Goal: Information Seeking & Learning: Check status

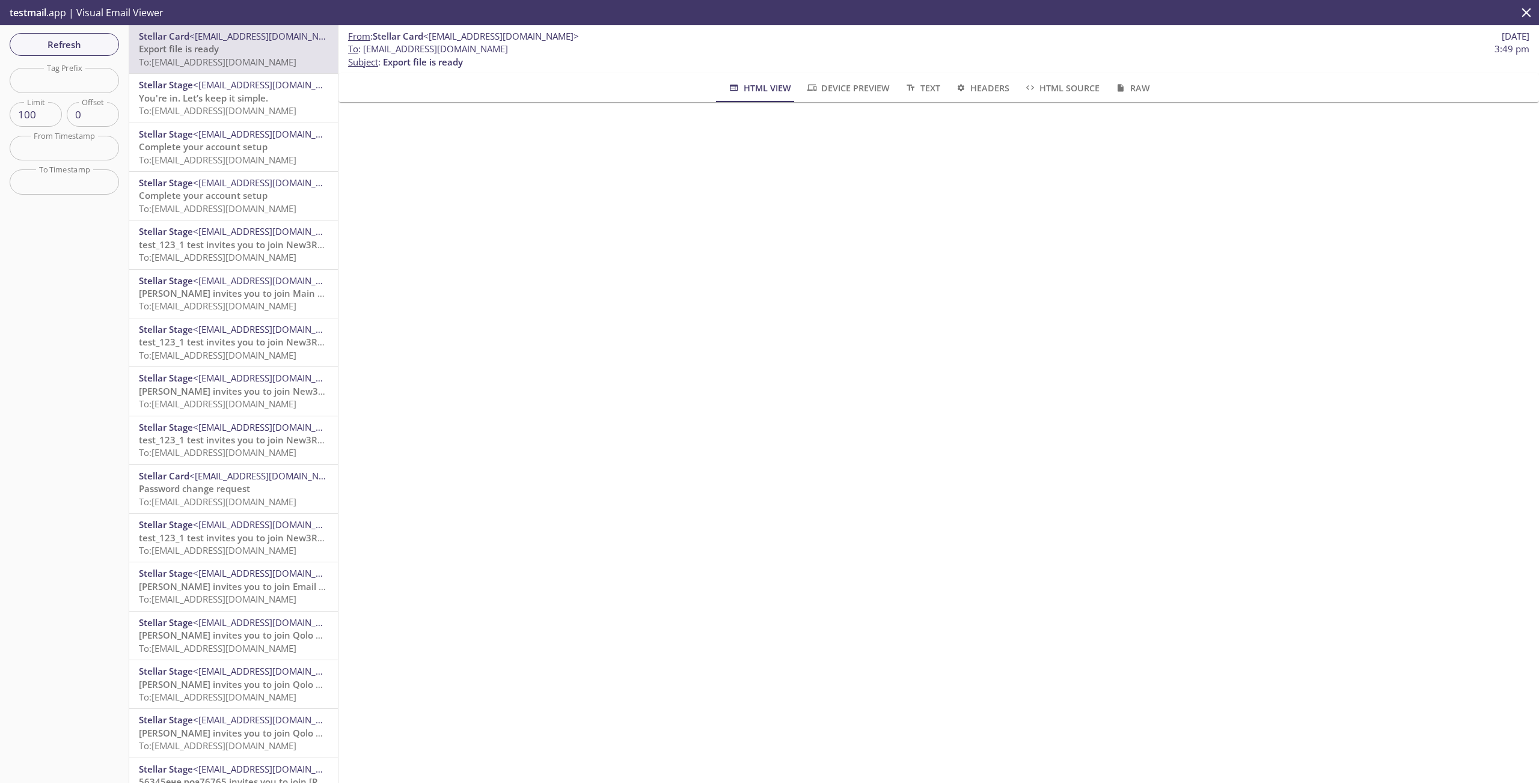
drag, startPoint x: 503, startPoint y: 48, endPoint x: 366, endPoint y: 48, distance: 137.0
click at [366, 48] on span "To : gulnara.105@inbox.testmail.app 3:49 pm" at bounding box center [939, 49] width 1182 height 12
copy span "[EMAIL_ADDRESS][DOMAIN_NAME]"
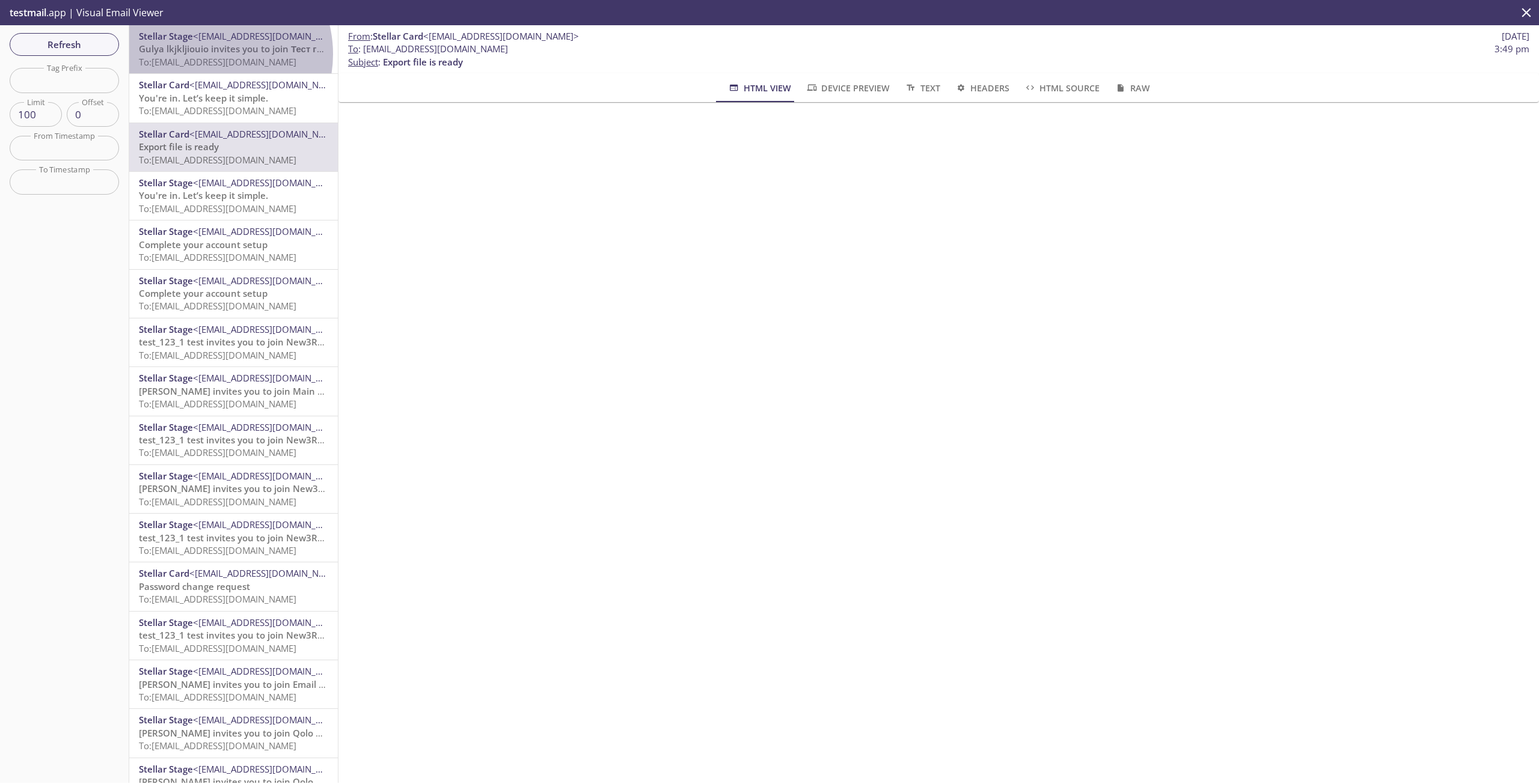
click at [208, 54] on span "Gulya lkjkljiouio invites you to join Тест графика" at bounding box center [244, 48] width 211 height 12
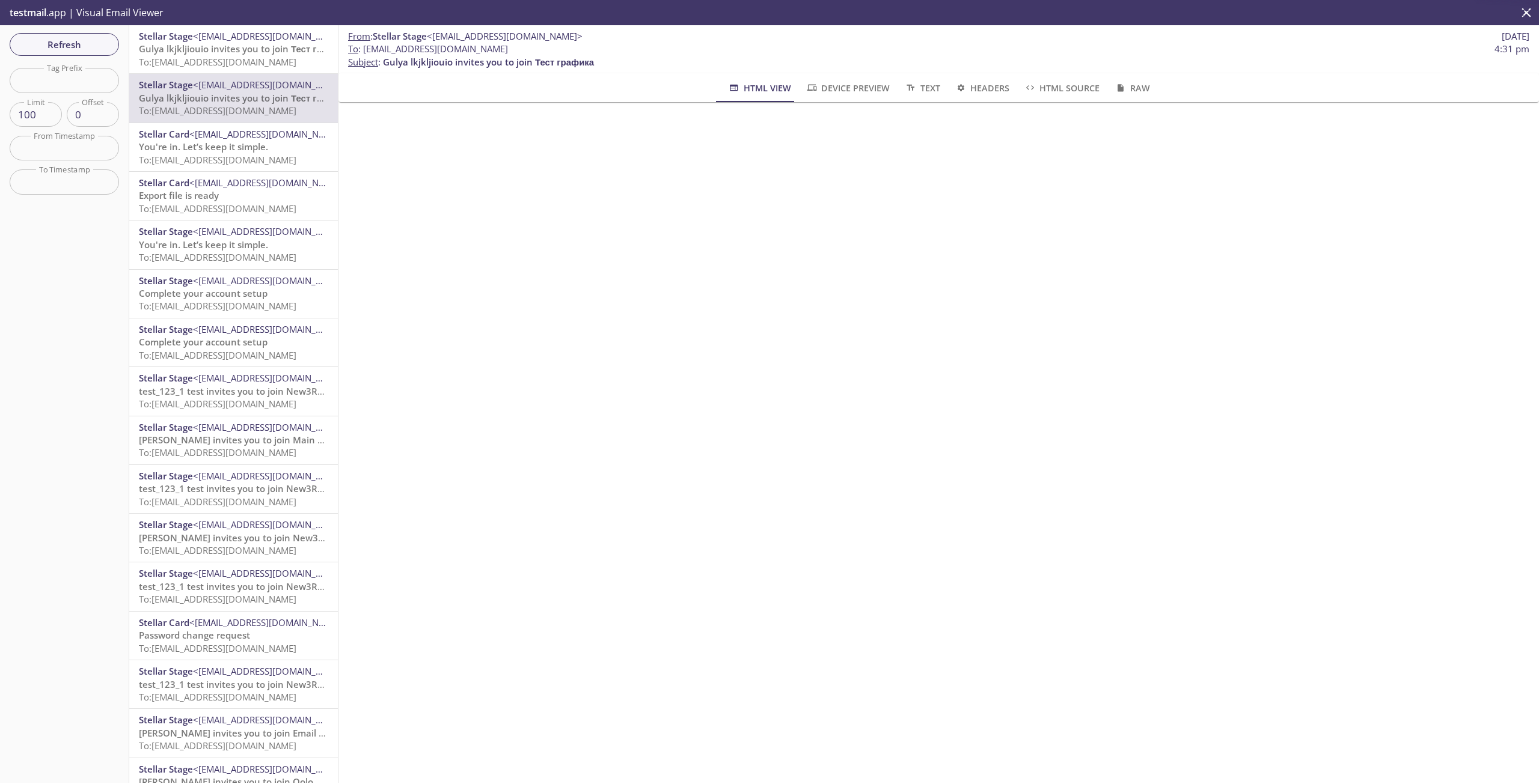
click at [215, 49] on span "Gulya lkjkljiouio invites you to join Тест графика" at bounding box center [244, 48] width 211 height 12
